Goal: Check status: Check status

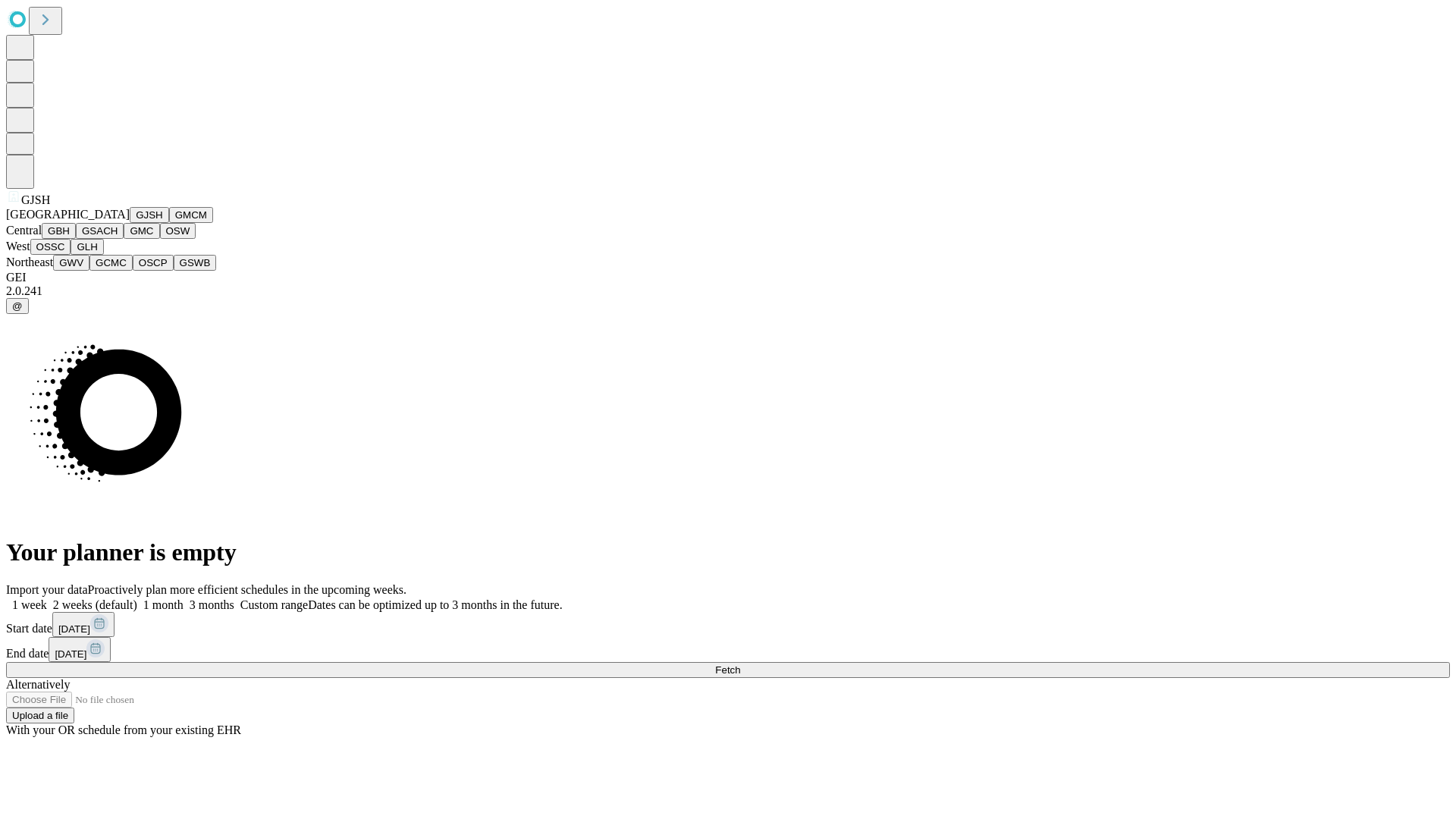
click at [130, 223] on button "GJSH" at bounding box center [149, 215] width 39 height 16
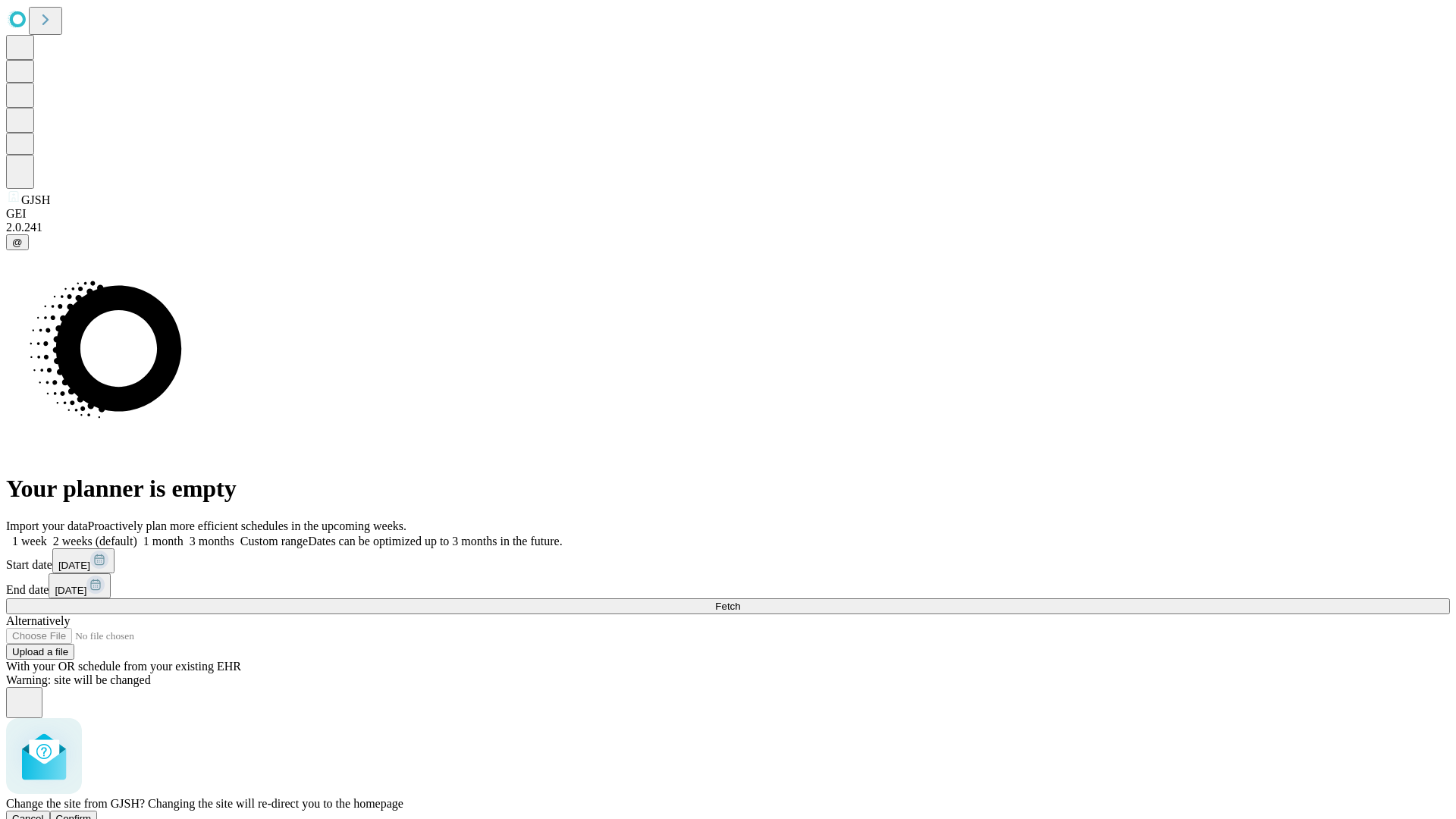
click at [92, 813] on span "Confirm" at bounding box center [74, 818] width 36 height 11
click at [184, 535] on label "1 month" at bounding box center [160, 541] width 46 height 13
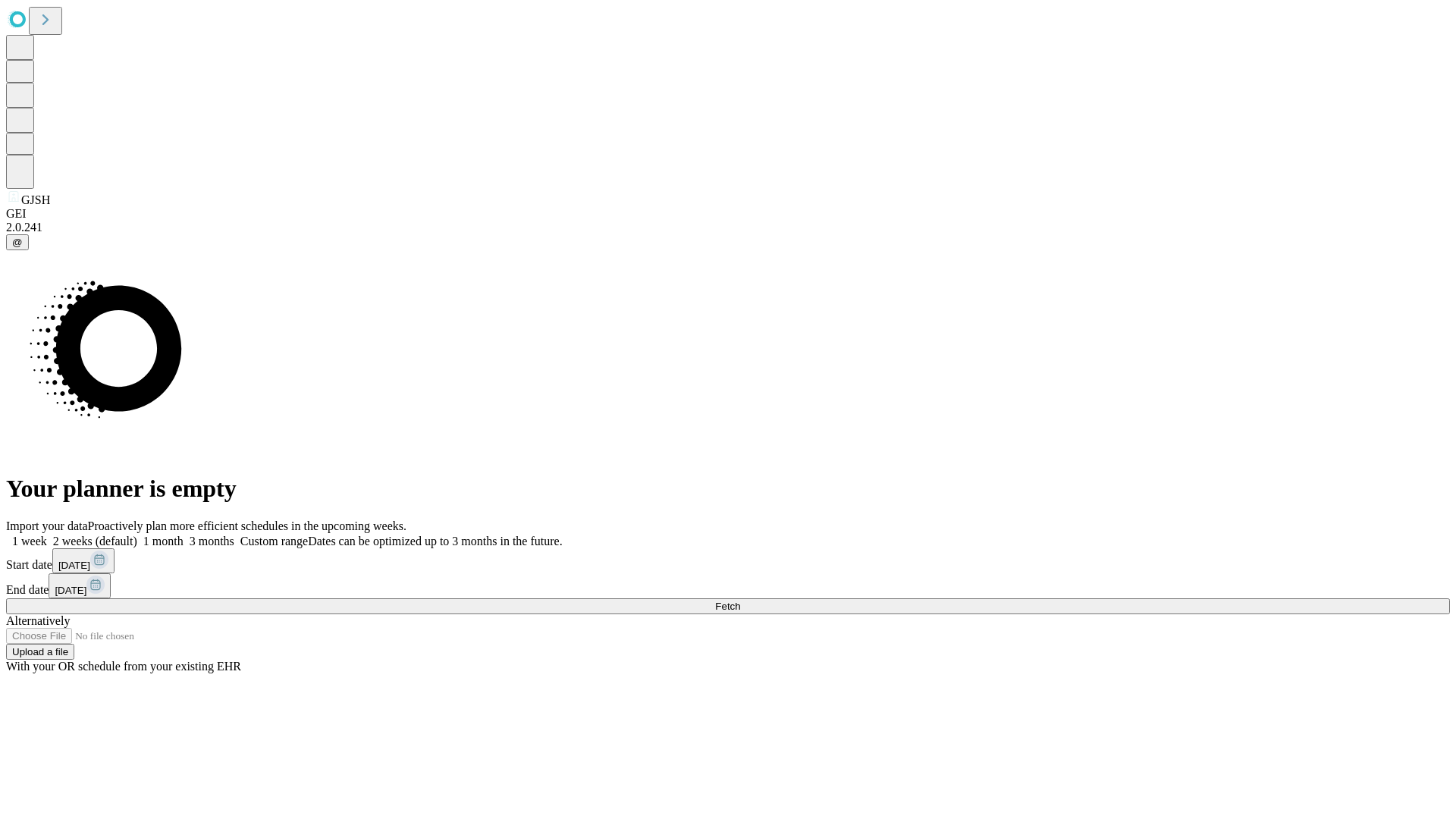
click at [740, 601] on span "Fetch" at bounding box center [727, 606] width 25 height 11
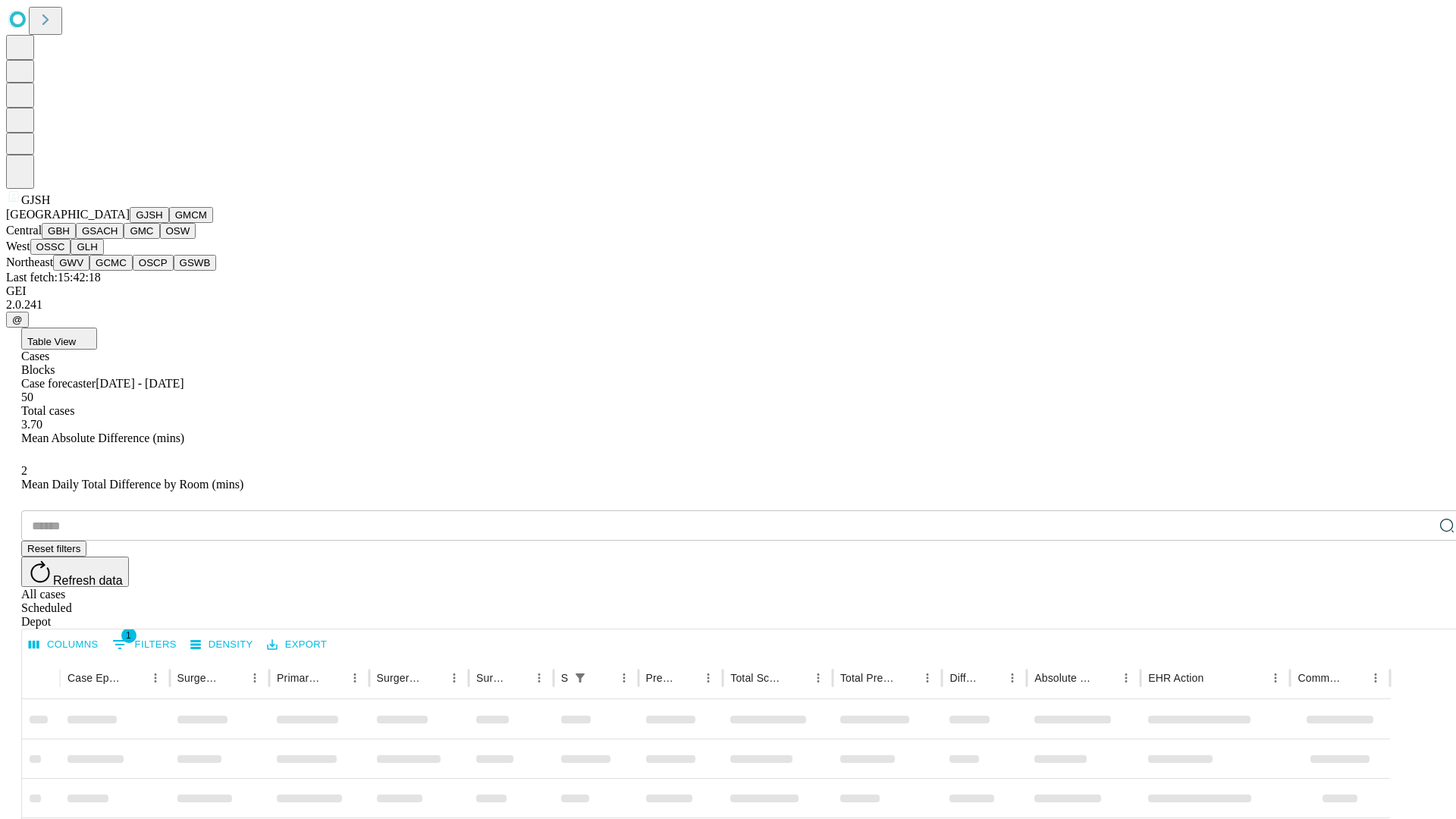
click at [169, 223] on button "GMCM" at bounding box center [191, 215] width 44 height 16
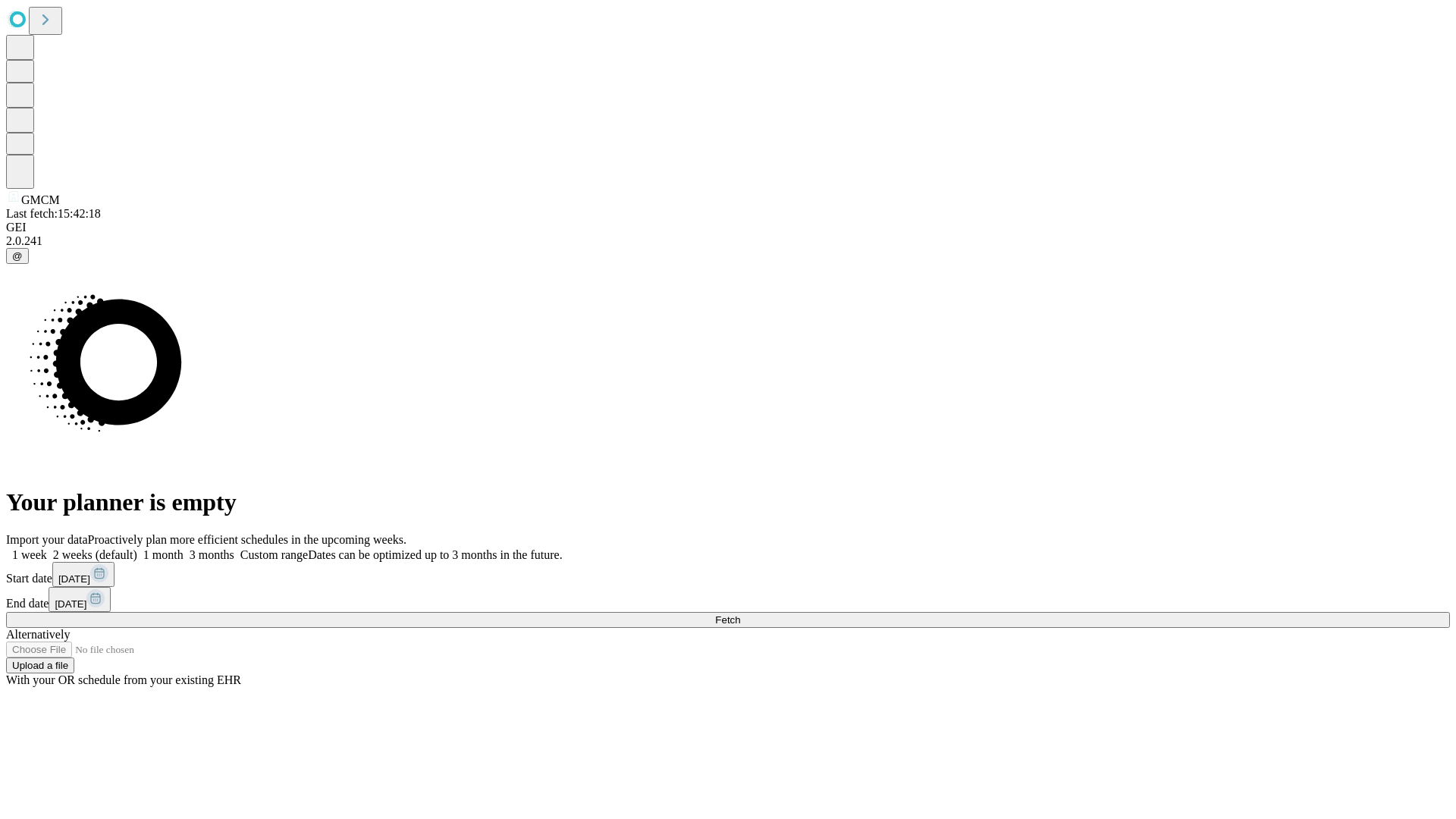
click at [184, 549] on label "1 month" at bounding box center [160, 555] width 46 height 13
click at [740, 614] on span "Fetch" at bounding box center [727, 620] width 25 height 11
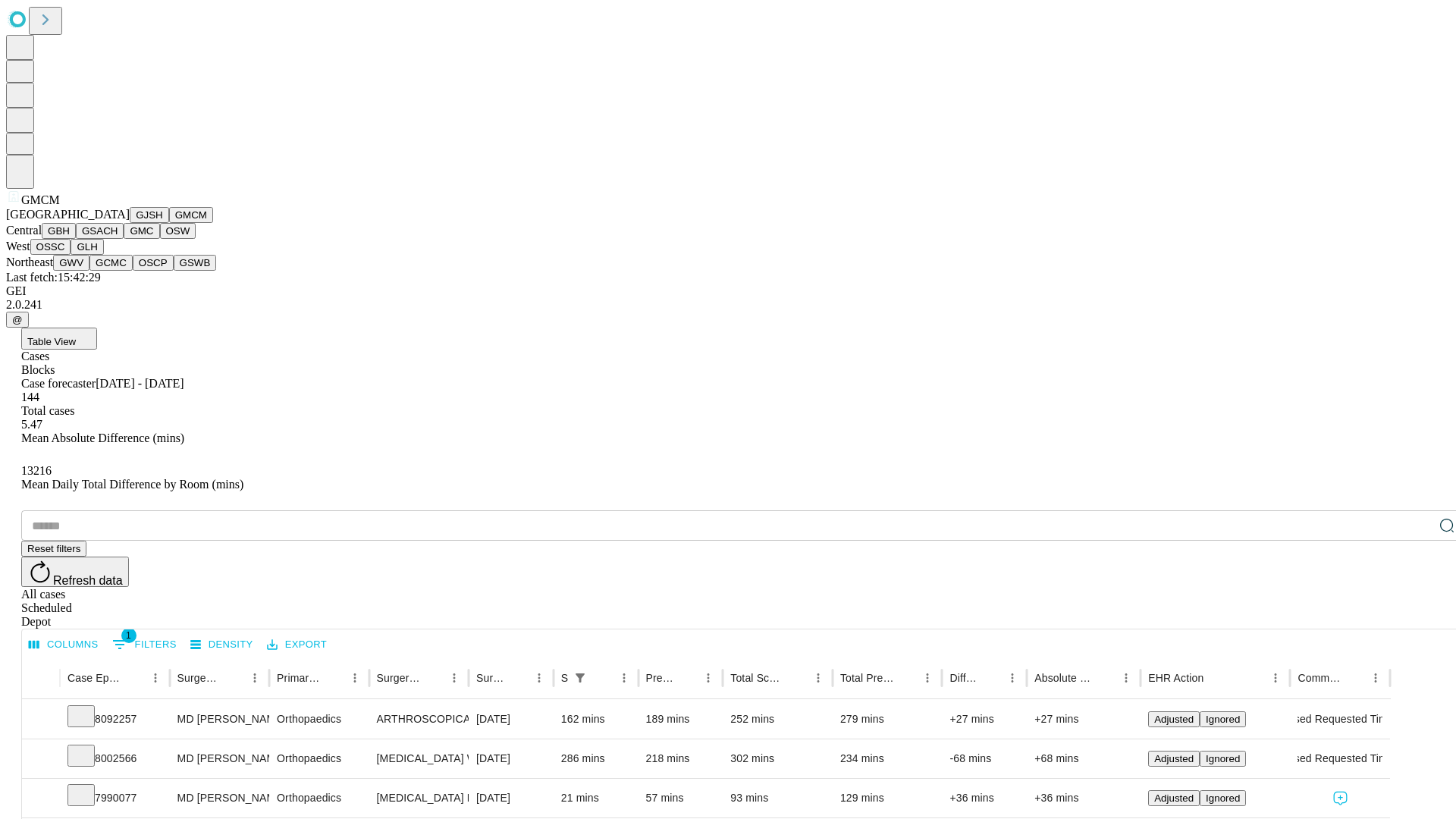
click at [76, 239] on button "GBH" at bounding box center [58, 231] width 34 height 16
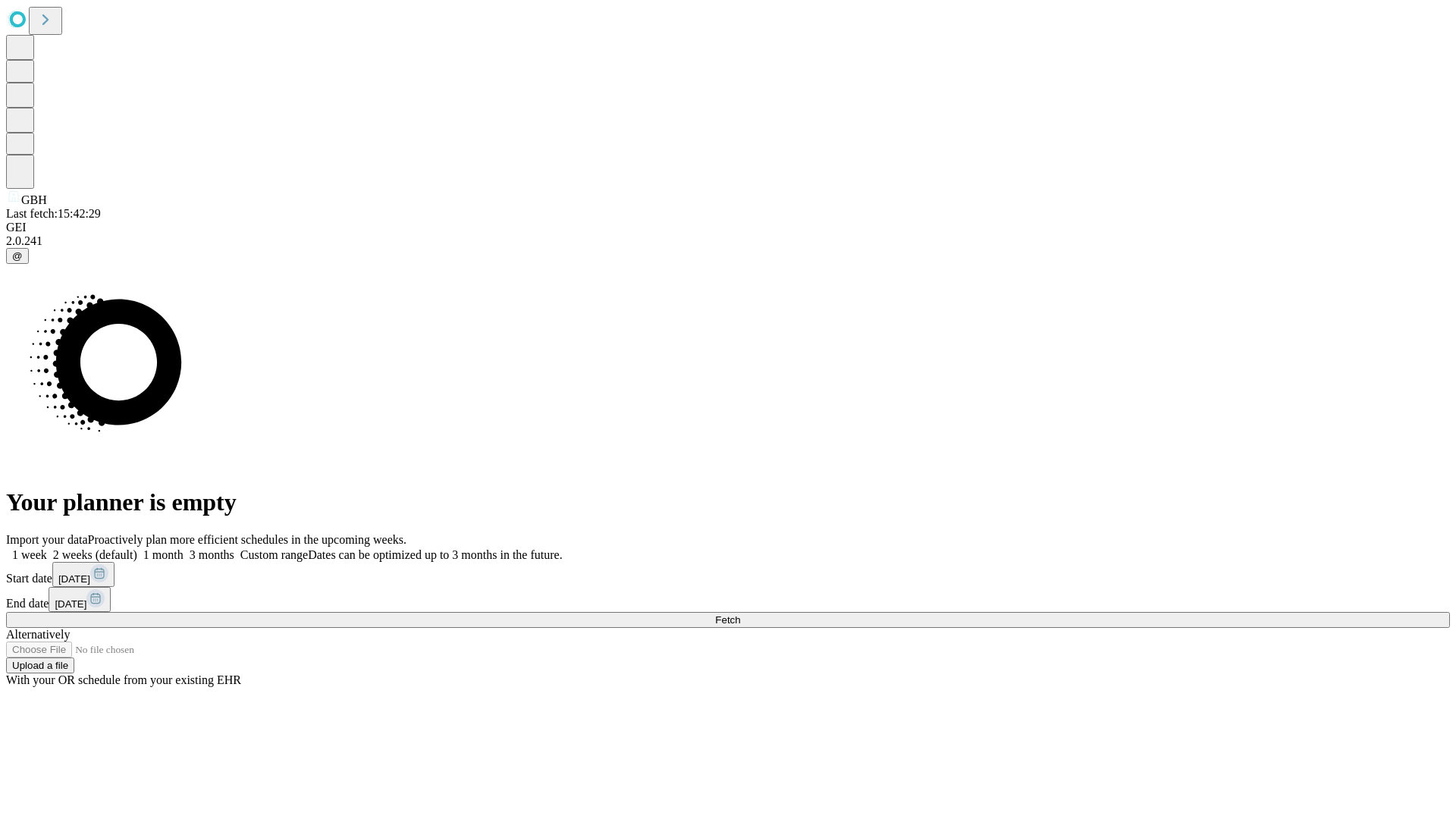
click at [184, 549] on label "1 month" at bounding box center [160, 555] width 46 height 13
click at [740, 614] on span "Fetch" at bounding box center [727, 620] width 25 height 11
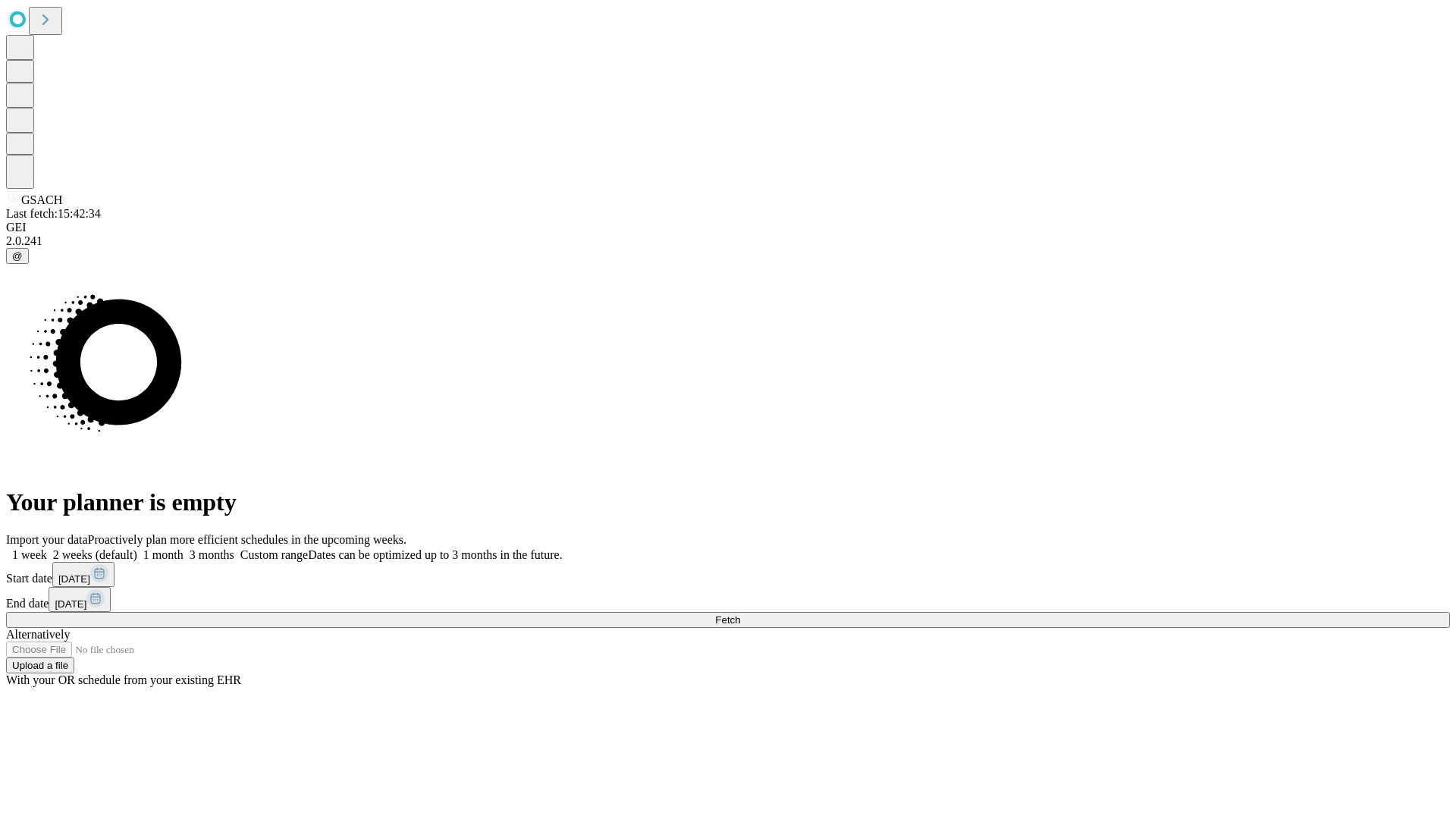
click at [184, 549] on label "1 month" at bounding box center [160, 555] width 46 height 13
click at [740, 614] on span "Fetch" at bounding box center [727, 620] width 25 height 11
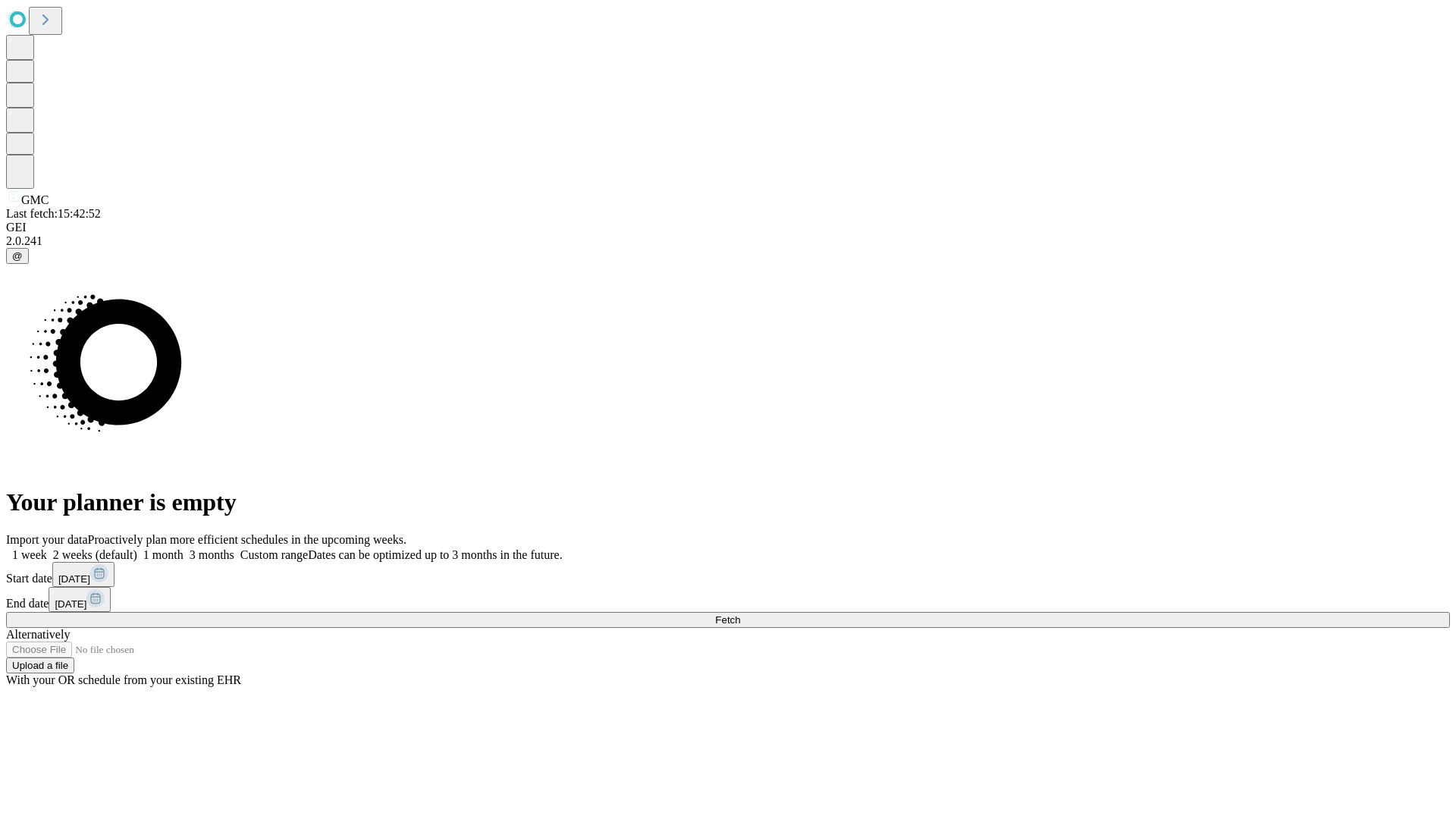
click at [184, 549] on label "1 month" at bounding box center [160, 555] width 46 height 13
click at [740, 614] on span "Fetch" at bounding box center [727, 620] width 25 height 11
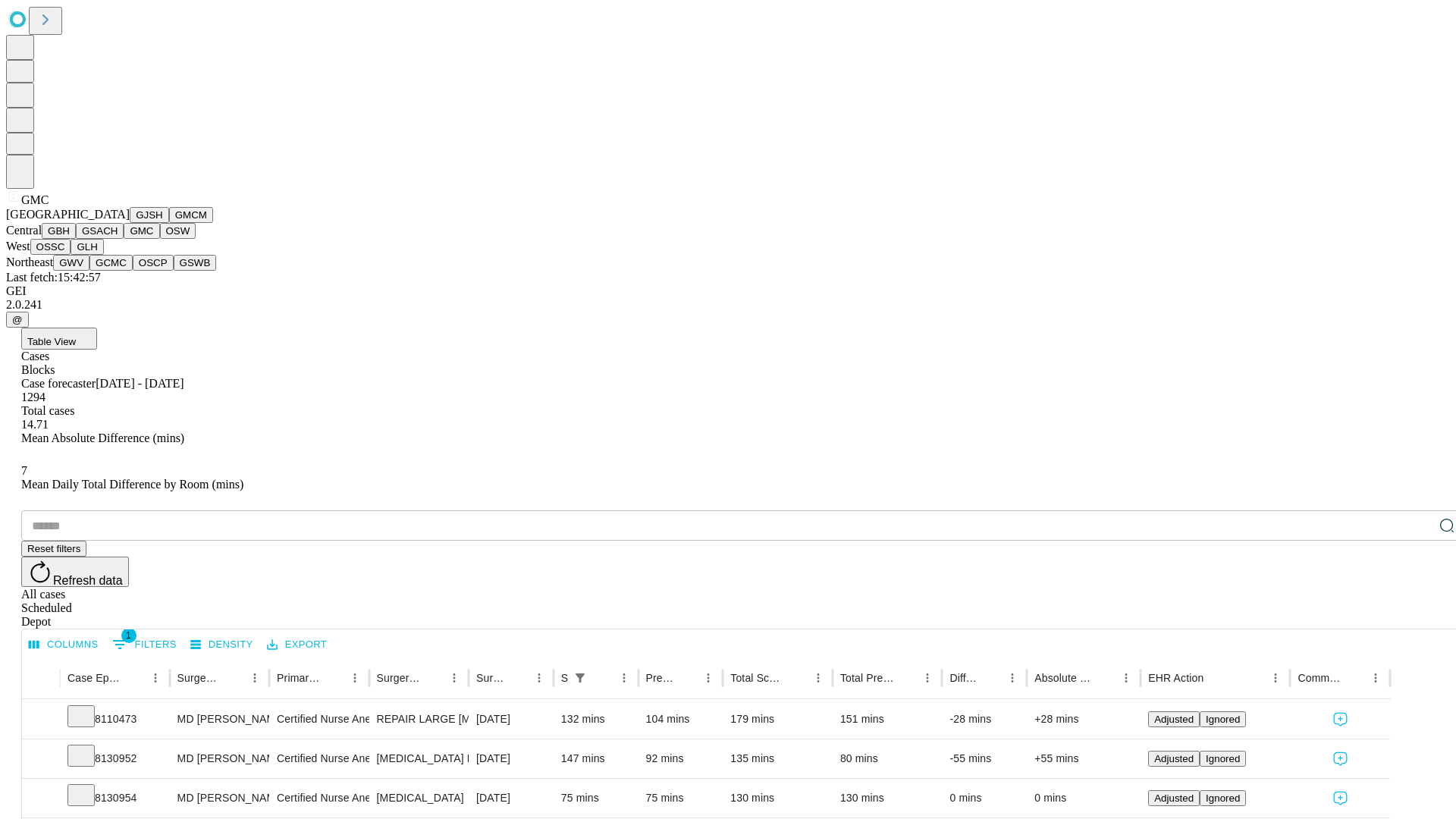
click at [160, 239] on button "OSW" at bounding box center [179, 231] width 37 height 16
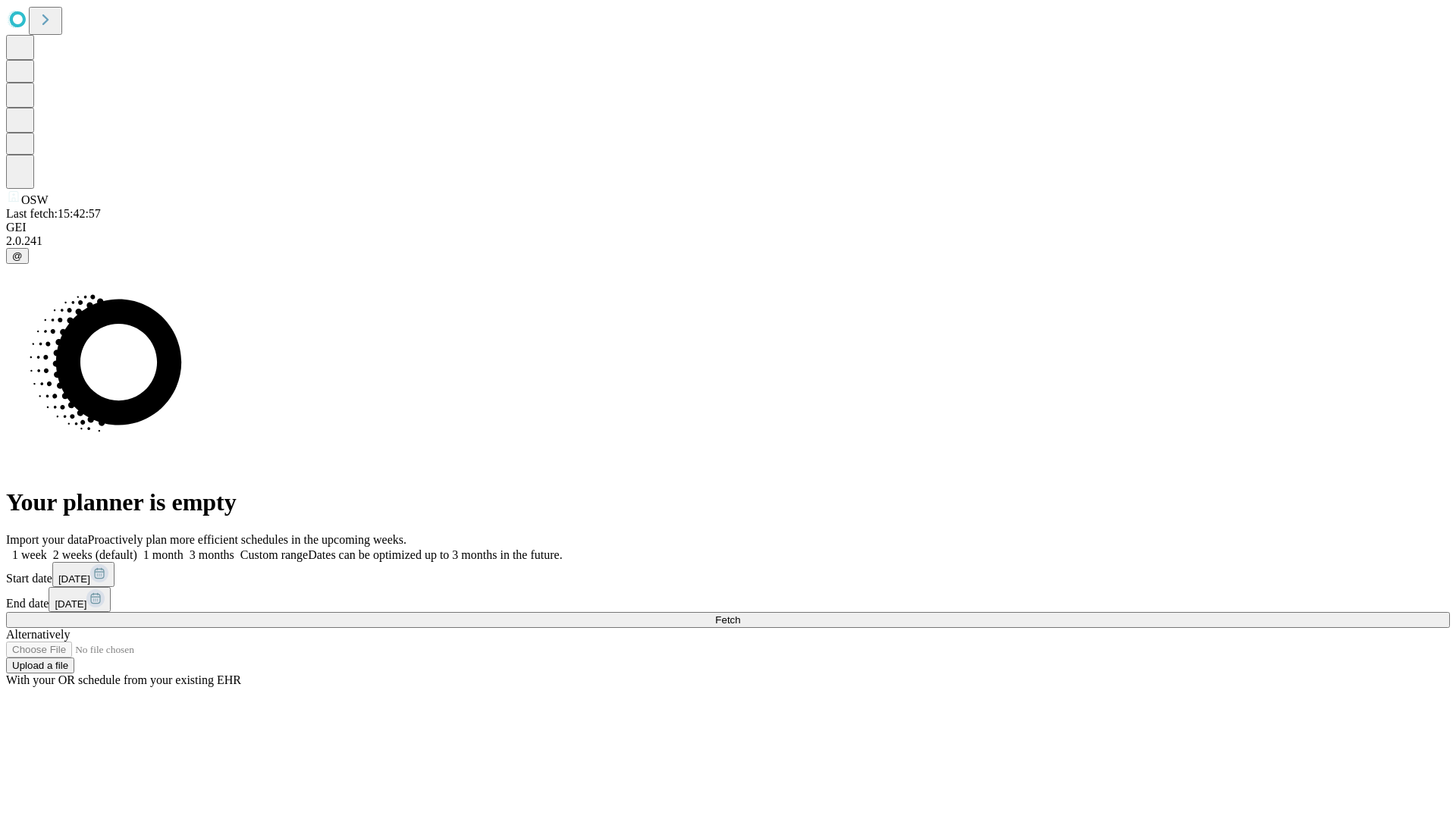
click at [184, 549] on label "1 month" at bounding box center [160, 555] width 46 height 13
click at [740, 614] on span "Fetch" at bounding box center [727, 620] width 25 height 11
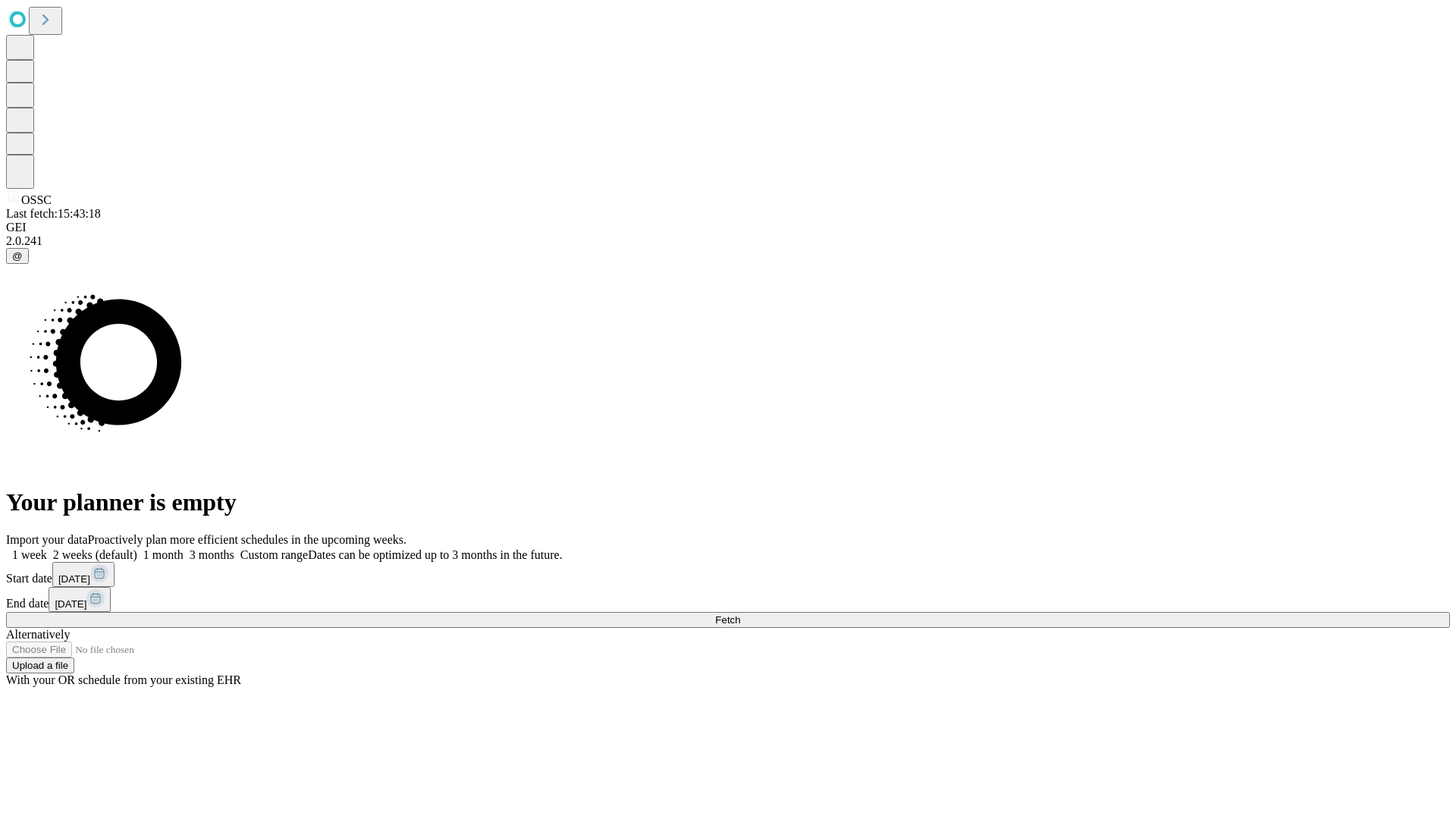
click at [184, 549] on label "1 month" at bounding box center [160, 555] width 46 height 13
click at [740, 614] on span "Fetch" at bounding box center [727, 620] width 25 height 11
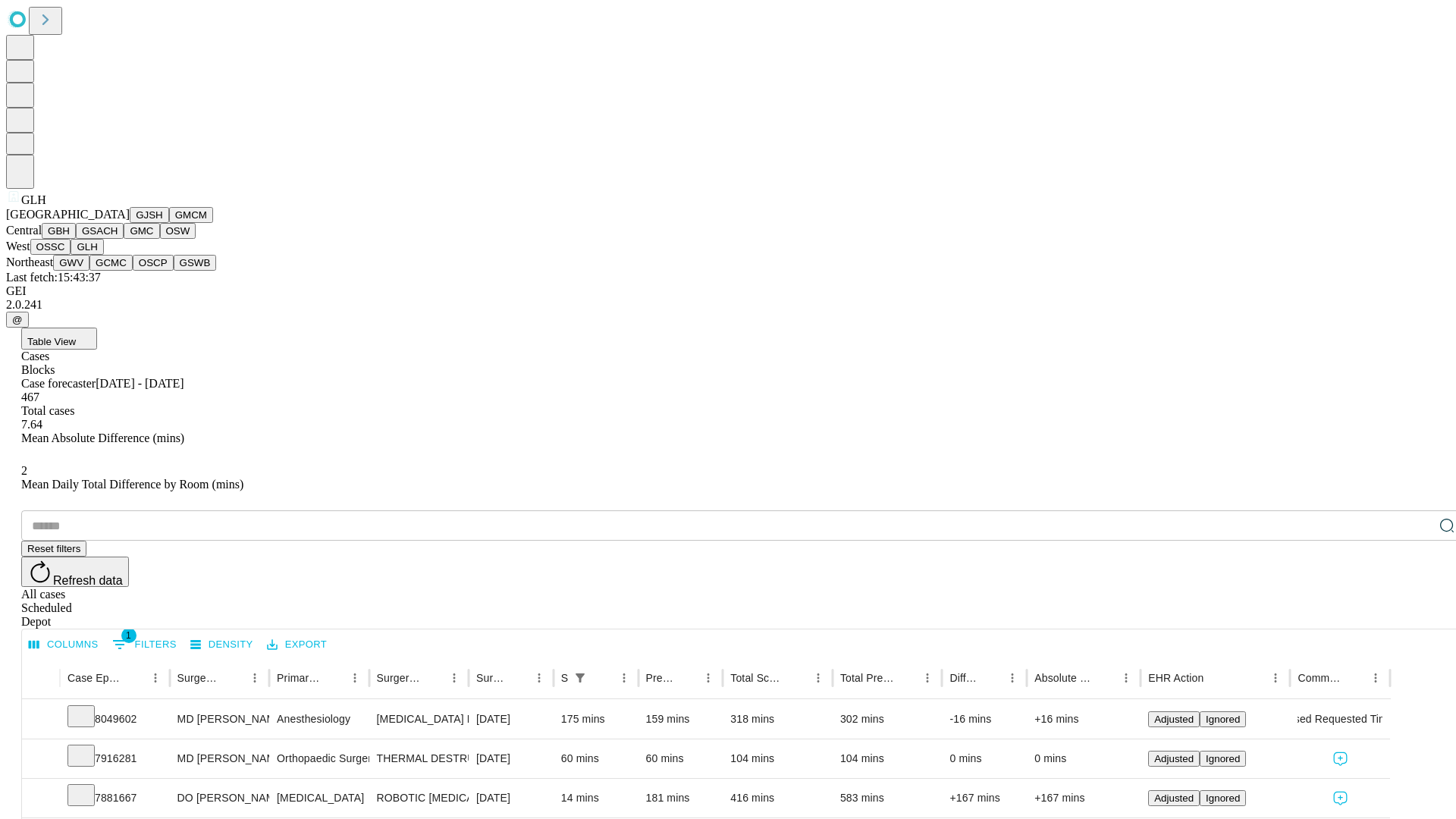
click at [90, 270] on button "GWV" at bounding box center [71, 263] width 37 height 16
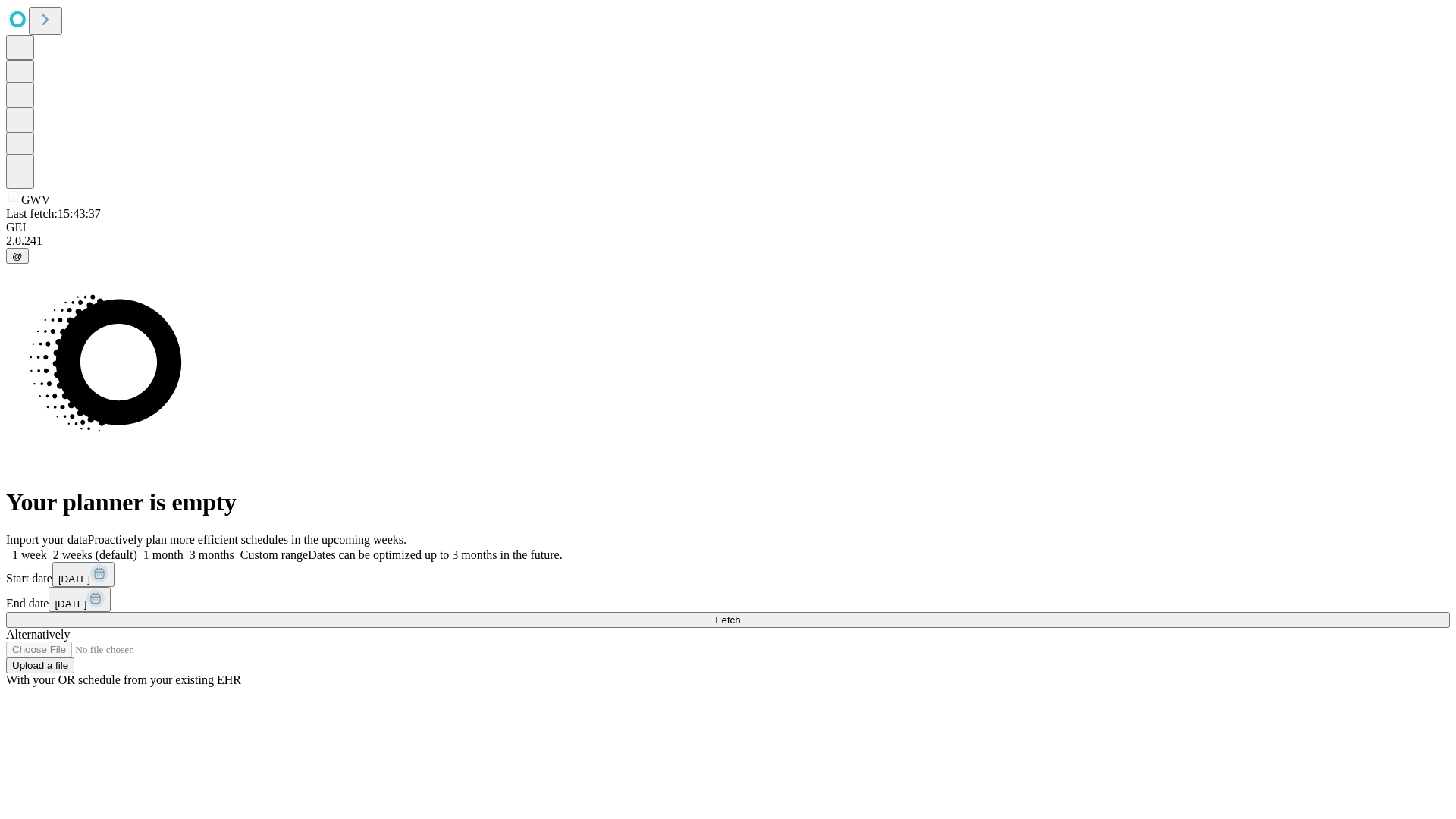
click at [740, 614] on span "Fetch" at bounding box center [727, 620] width 25 height 11
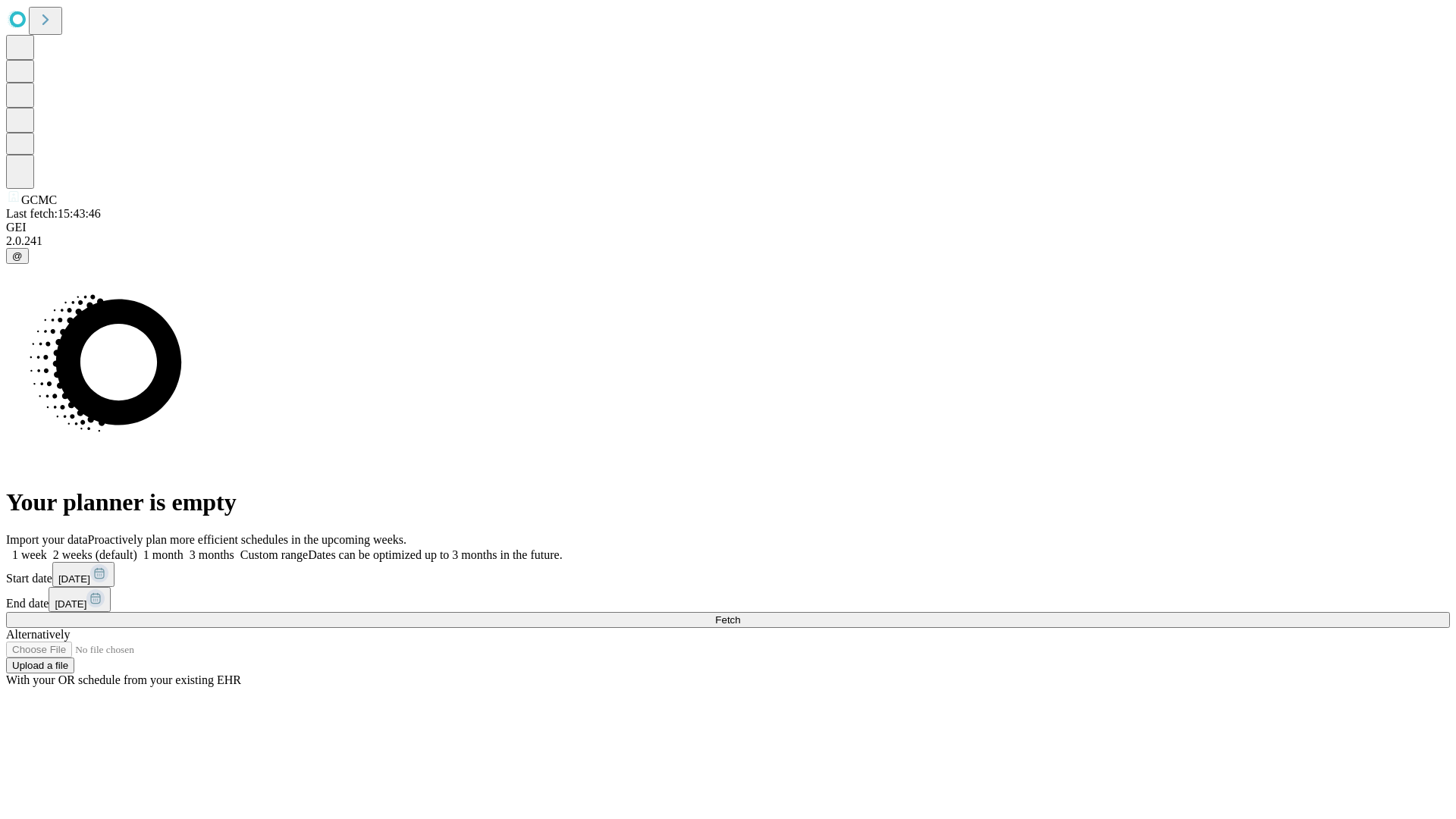
click at [184, 549] on label "1 month" at bounding box center [160, 555] width 46 height 13
click at [740, 614] on span "Fetch" at bounding box center [727, 620] width 25 height 11
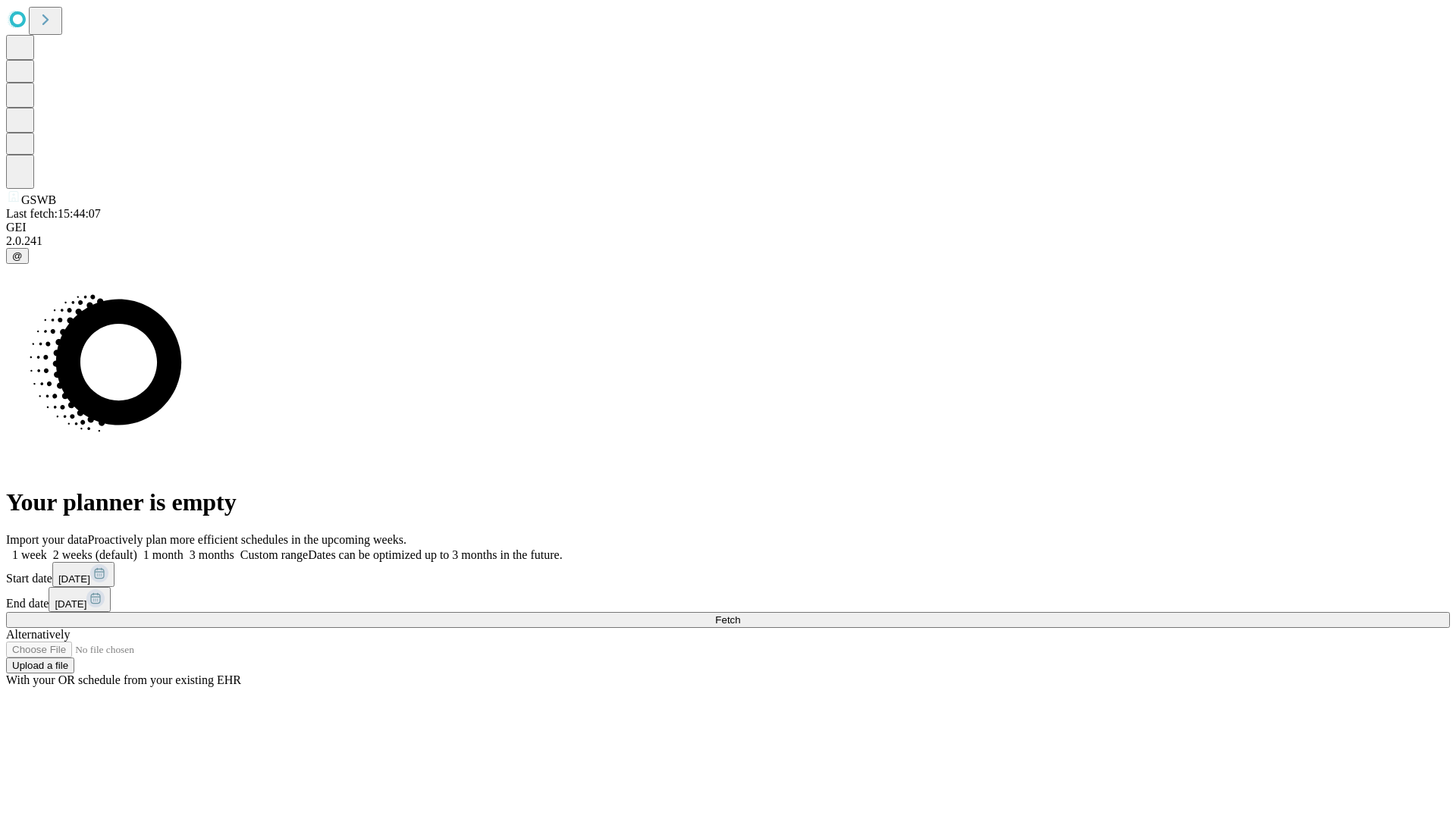
click at [184, 549] on label "1 month" at bounding box center [160, 555] width 46 height 13
click at [740, 614] on span "Fetch" at bounding box center [727, 620] width 25 height 11
